Goal: Information Seeking & Learning: Find specific page/section

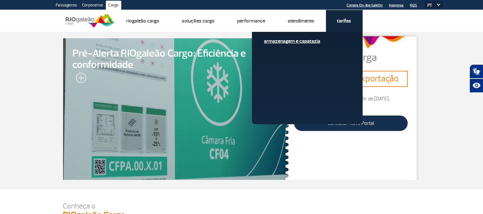
click at [306, 41] on link "Armazenagem e Capatazia" at bounding box center [307, 41] width 86 height 7
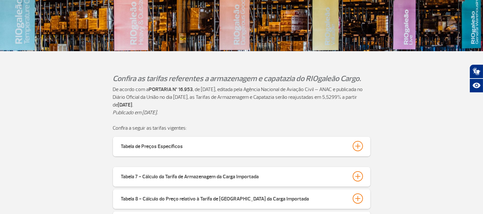
scroll to position [179, 0]
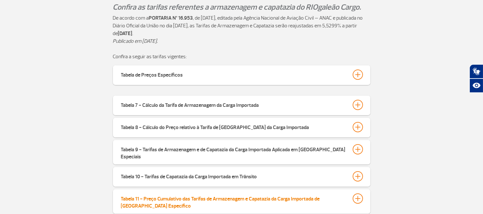
click at [357, 195] on div at bounding box center [358, 199] width 10 height 10
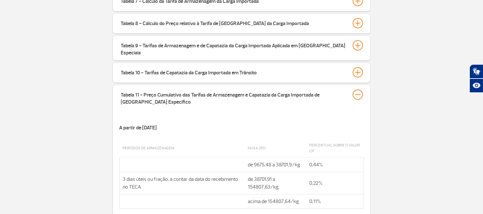
scroll to position [291, 0]
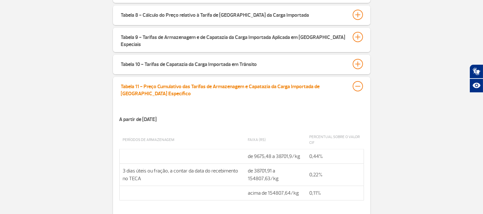
click at [359, 81] on div at bounding box center [358, 86] width 10 height 10
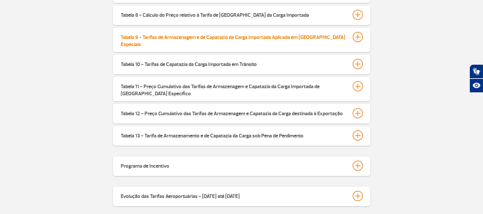
click at [359, 36] on div at bounding box center [358, 37] width 10 height 10
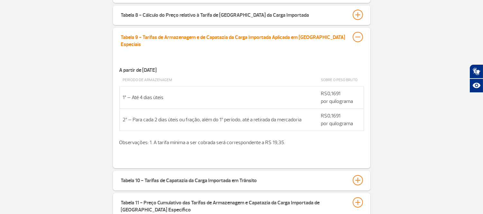
click at [290, 37] on div "Tabela 9 - Tarifas de Armazenagem e de Capatazia da Carga Importada Aplicada em…" at bounding box center [233, 40] width 225 height 16
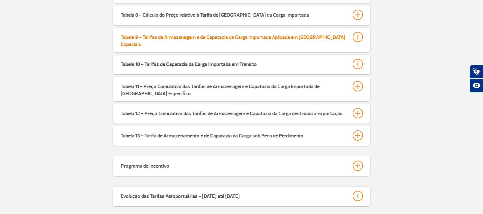
click at [290, 37] on div "Tabela 9 - Tarifas de Armazenagem e de Capatazia da Carga Importada Aplicada em…" at bounding box center [233, 40] width 225 height 16
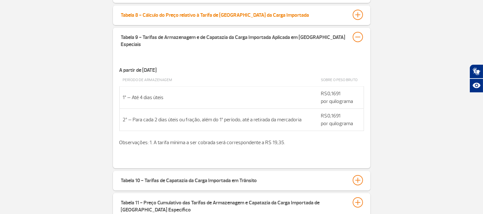
click at [357, 14] on div at bounding box center [358, 15] width 10 height 10
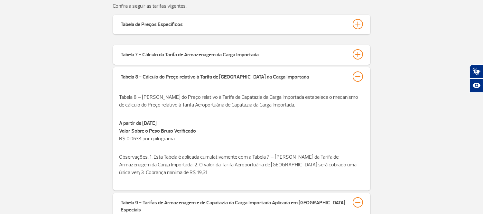
scroll to position [226, 0]
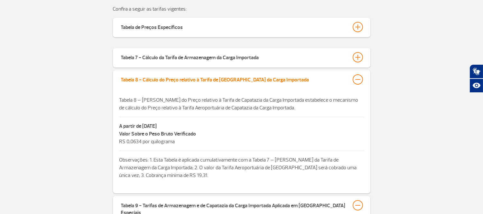
click at [358, 78] on div at bounding box center [358, 79] width 10 height 10
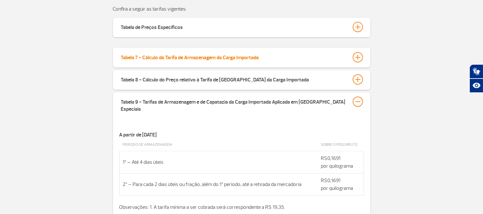
click at [357, 54] on div at bounding box center [358, 57] width 10 height 10
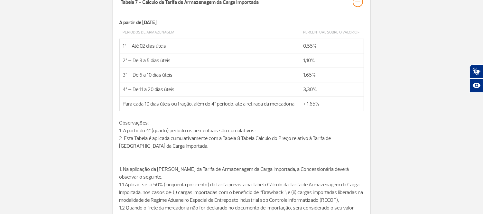
scroll to position [268, 0]
